Goal: Find specific page/section: Find specific page/section

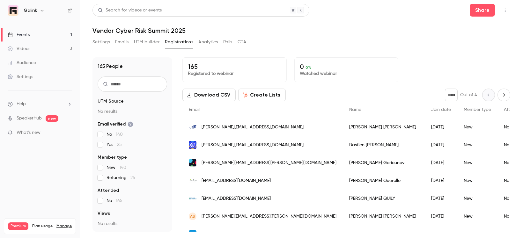
click at [58, 32] on link "Events 1" at bounding box center [40, 35] width 80 height 14
